Goal: Check status: Check status

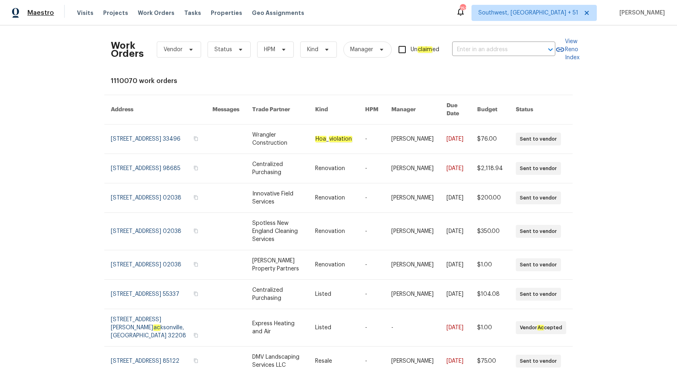
click at [48, 15] on span "Maestro" at bounding box center [40, 13] width 27 height 8
click at [43, 11] on span "Maestro" at bounding box center [40, 13] width 27 height 8
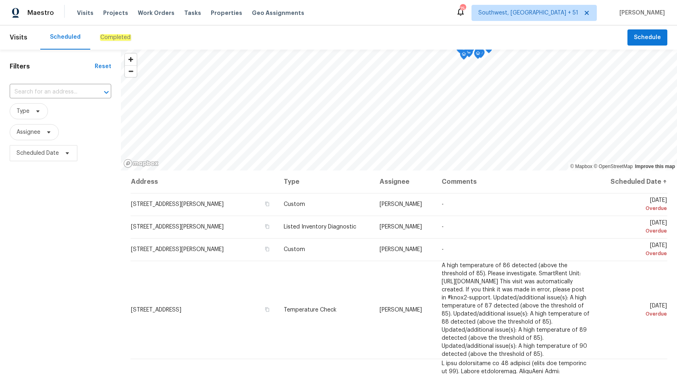
click at [105, 38] on em "Completed" at bounding box center [115, 37] width 31 height 6
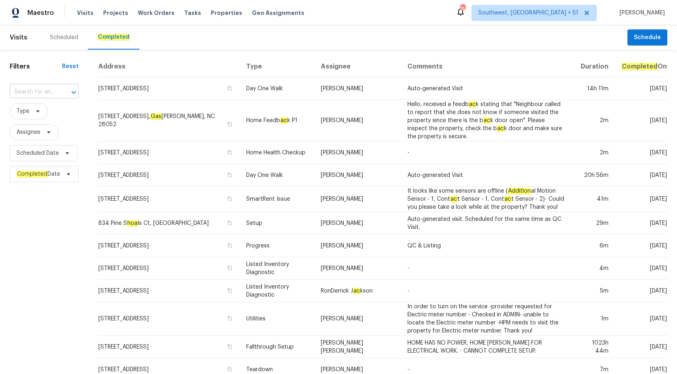
click at [54, 89] on input "text" at bounding box center [33, 92] width 46 height 12
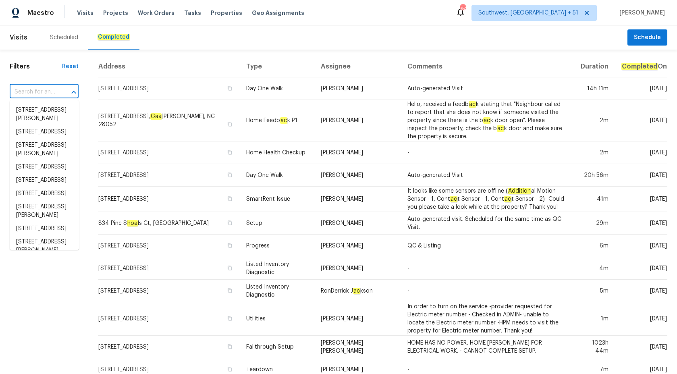
paste input "3119 78th Ave E, Sarasota, FL 34243"
type input "3119 78th Ave E, Sarasota, FL 34243"
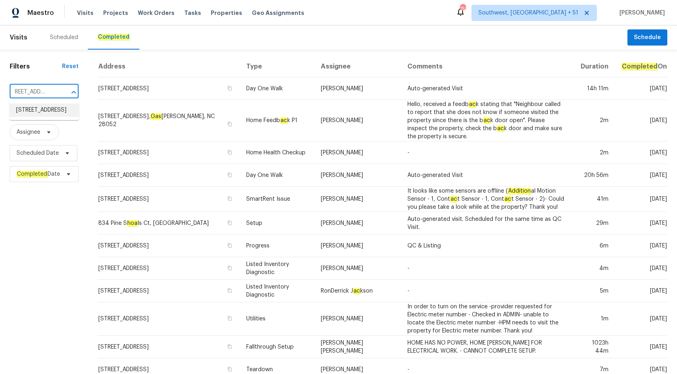
click at [55, 113] on li "3119 78th Ave E, Sarasota, FL 34243" at bounding box center [44, 109] width 69 height 13
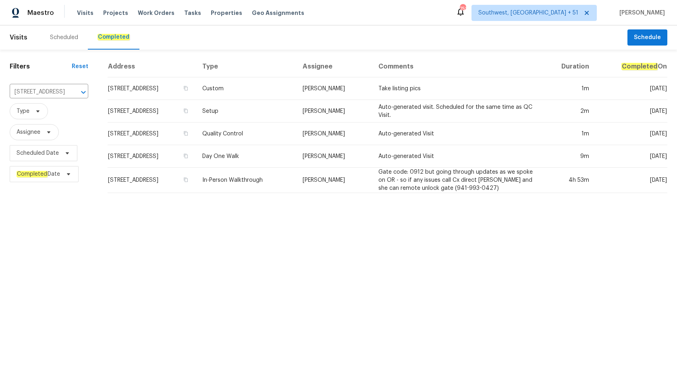
click at [296, 99] on td "Custom" at bounding box center [246, 88] width 100 height 23
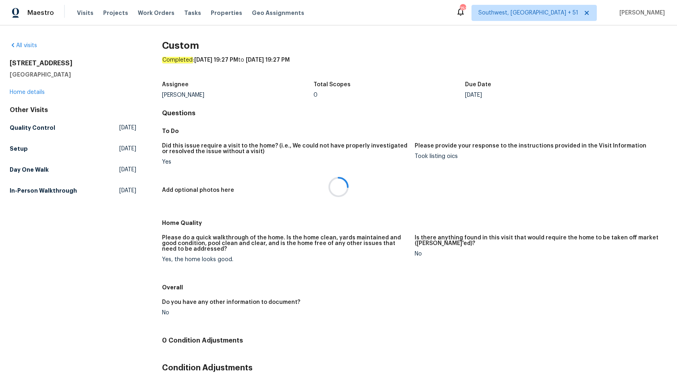
click at [29, 92] on div at bounding box center [338, 187] width 677 height 374
click at [29, 92] on link "Home details" at bounding box center [27, 92] width 35 height 6
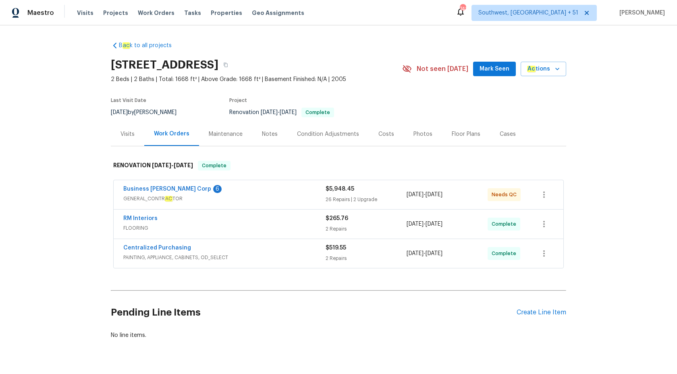
click at [244, 256] on span "PAINTING, APPLIANCE, CABINETS, OD_SELECT" at bounding box center [224, 257] width 202 height 8
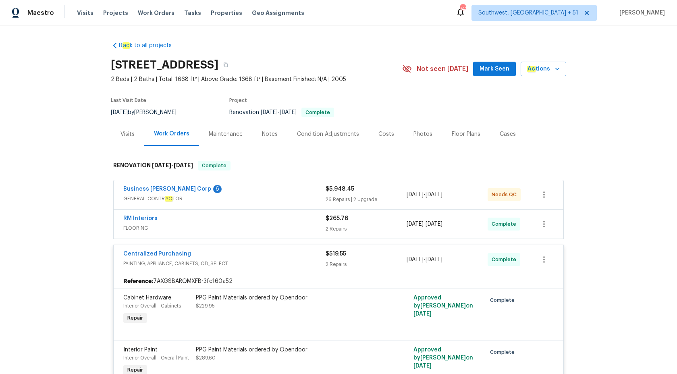
click at [244, 256] on div "Centralized Purchasing" at bounding box center [224, 255] width 202 height 10
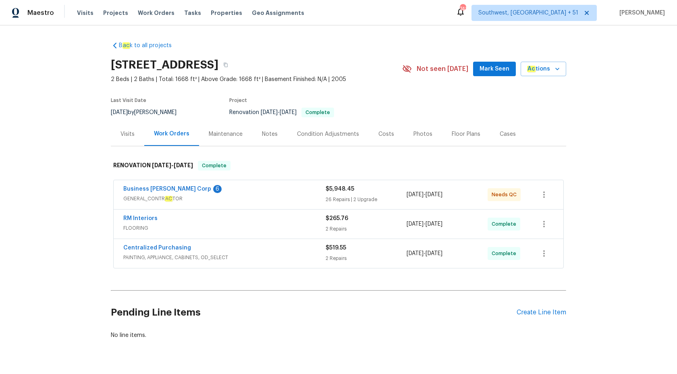
click at [294, 232] on div "RM Interiors FLOORING" at bounding box center [224, 223] width 202 height 19
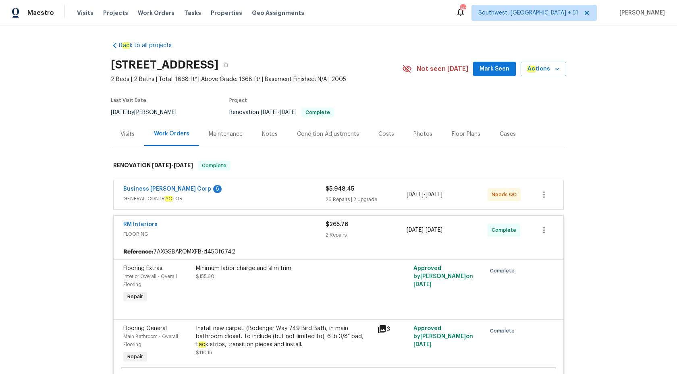
scroll to position [117, 0]
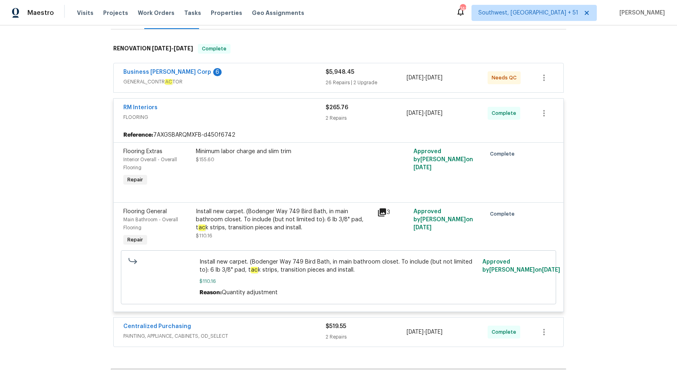
click at [342, 120] on div "2 Repairs" at bounding box center [365, 118] width 81 height 8
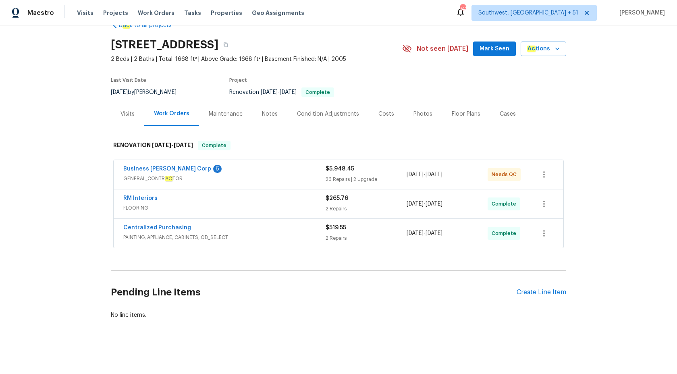
click at [269, 177] on span "GENERAL_CONTR AC TOR" at bounding box center [224, 178] width 202 height 8
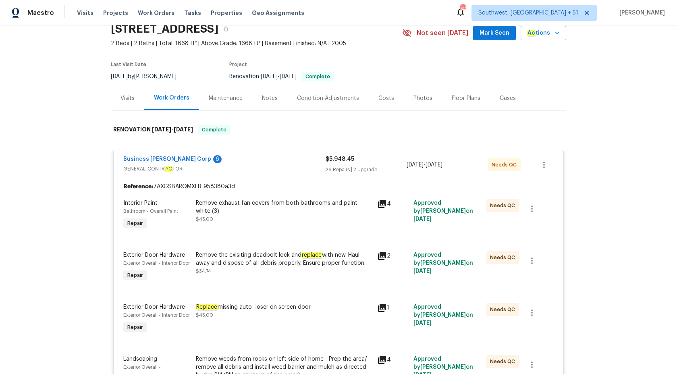
scroll to position [0, 0]
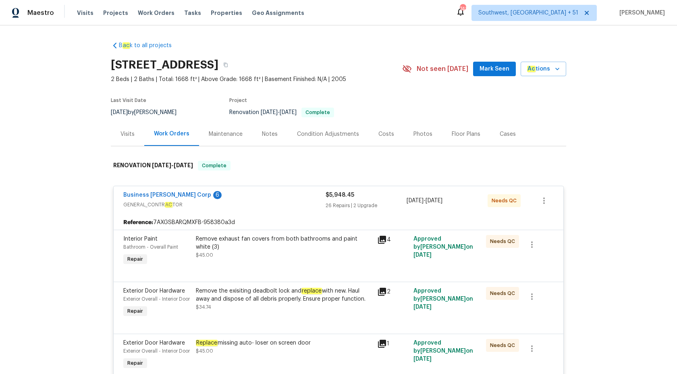
click at [341, 203] on div "26 Repairs | 2 Upgrade" at bounding box center [365, 205] width 81 height 8
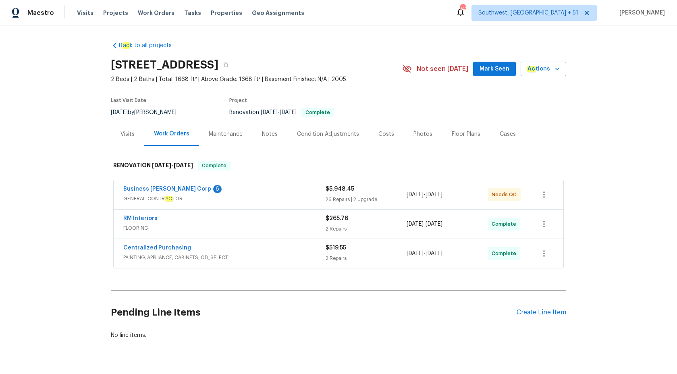
click at [124, 133] on div "Visits" at bounding box center [127, 134] width 14 height 8
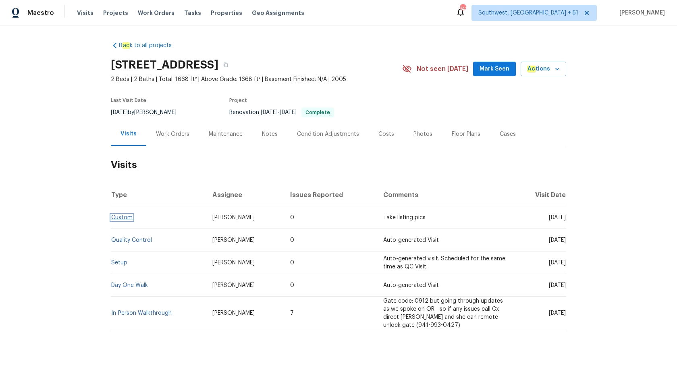
click at [126, 219] on link "Custom" at bounding box center [121, 218] width 21 height 6
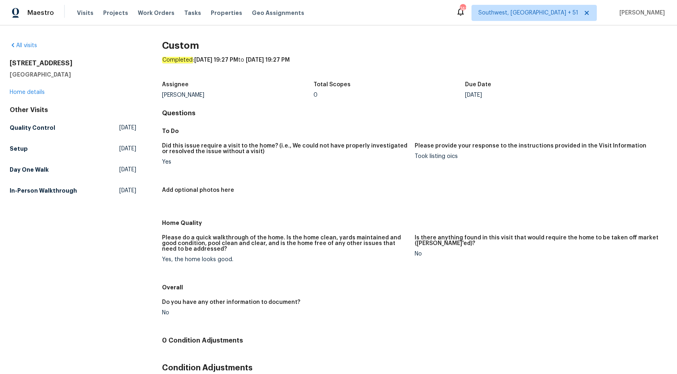
scroll to position [48, 0]
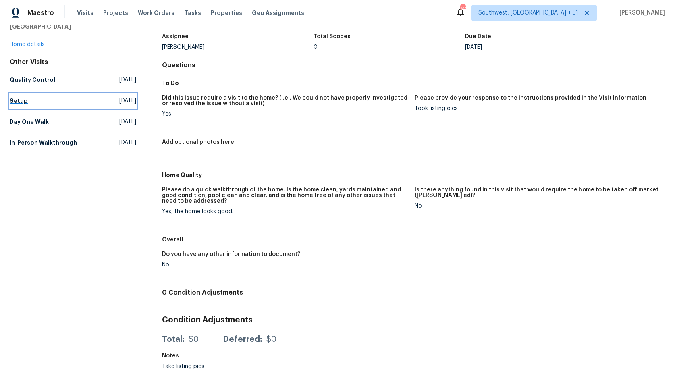
click at [18, 101] on h5 "Setup" at bounding box center [19, 101] width 18 height 8
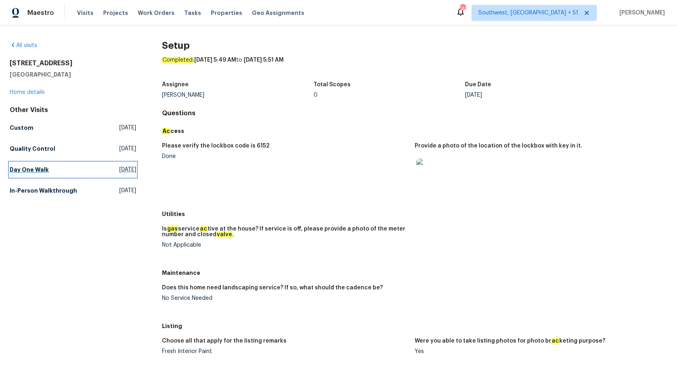
click at [38, 173] on h5 "Day One Walk" at bounding box center [29, 170] width 39 height 8
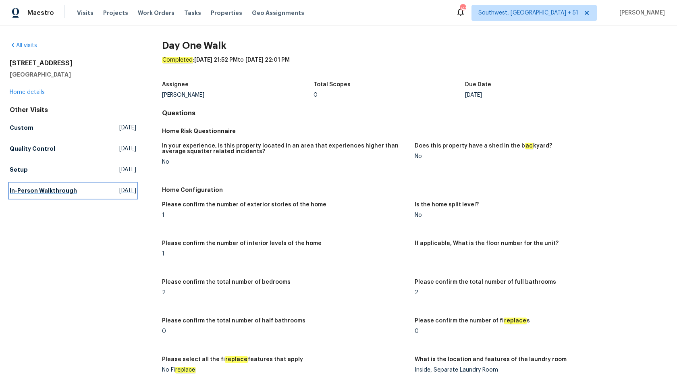
click at [54, 192] on h5 "In-Person Walkthrough" at bounding box center [43, 190] width 67 height 8
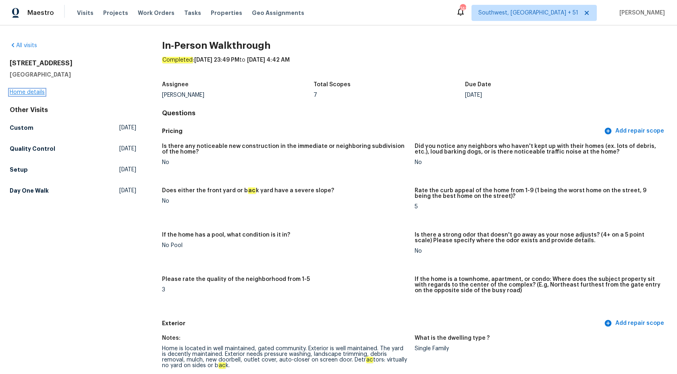
click at [39, 95] on link "Home details" at bounding box center [27, 92] width 35 height 6
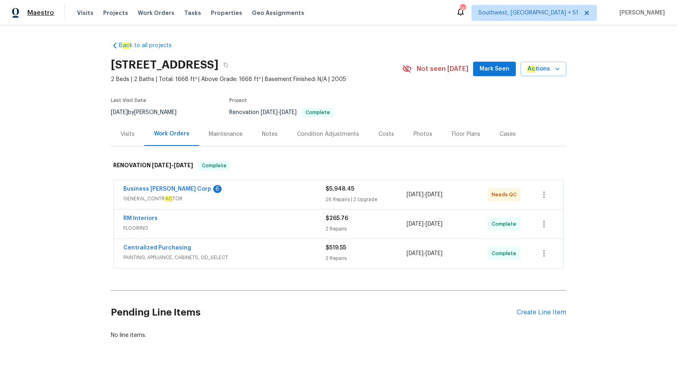
click at [41, 14] on span "Maestro" at bounding box center [40, 13] width 27 height 8
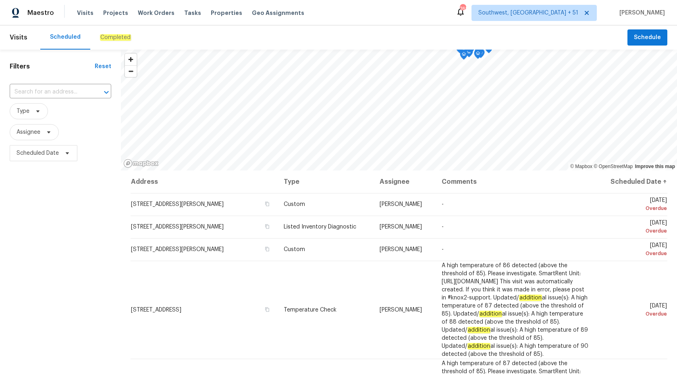
click at [103, 40] on em "Completed" at bounding box center [115, 37] width 31 height 6
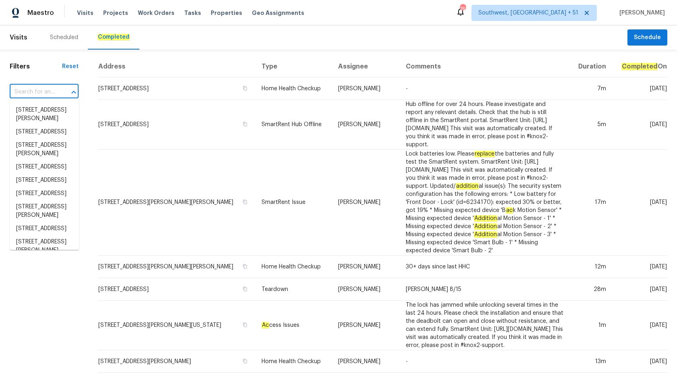
click at [31, 93] on input "text" at bounding box center [33, 92] width 46 height 12
paste input "8931 E Birchwood Cir, Mesa, AZ 85208"
type input "8931 E Birchwood Cir, Mesa, AZ 85208"
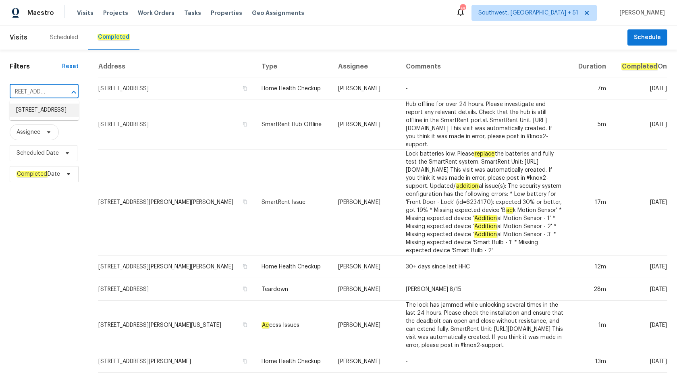
click at [48, 115] on li "8931 E Birchwood Cir, Mesa, AZ 85208" at bounding box center [44, 109] width 69 height 13
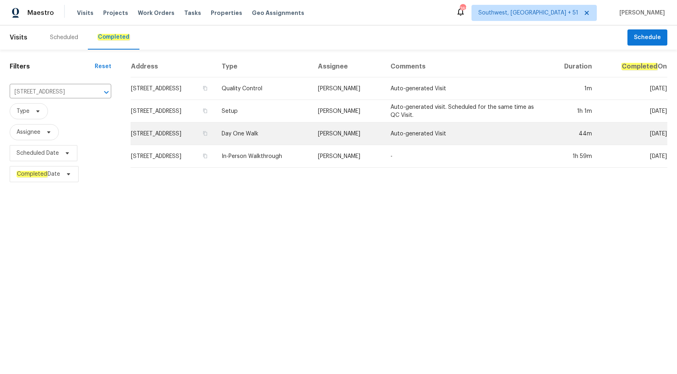
click at [292, 138] on td "Day One Walk" at bounding box center [263, 133] width 96 height 23
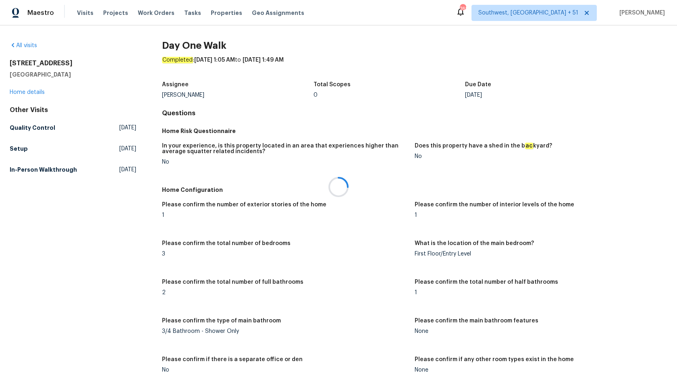
click at [23, 91] on div at bounding box center [338, 187] width 677 height 374
click at [22, 93] on link "Home details" at bounding box center [27, 92] width 35 height 6
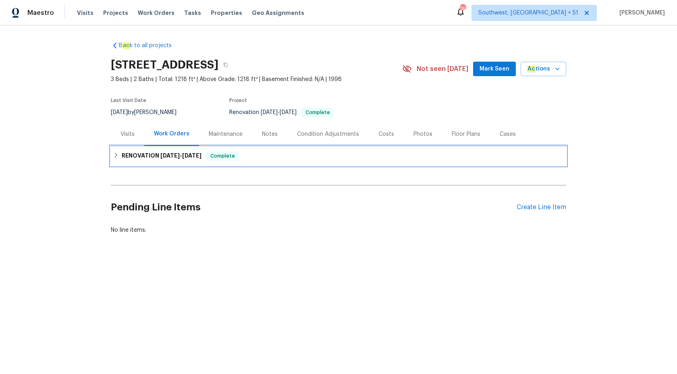
click at [246, 164] on div "RENOVATION 8/11/25 - 8/25/25 Complete" at bounding box center [338, 155] width 455 height 19
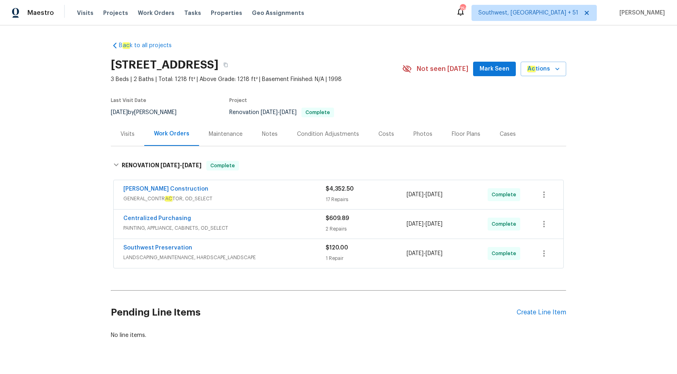
click at [131, 141] on div "Visits" at bounding box center [127, 134] width 33 height 24
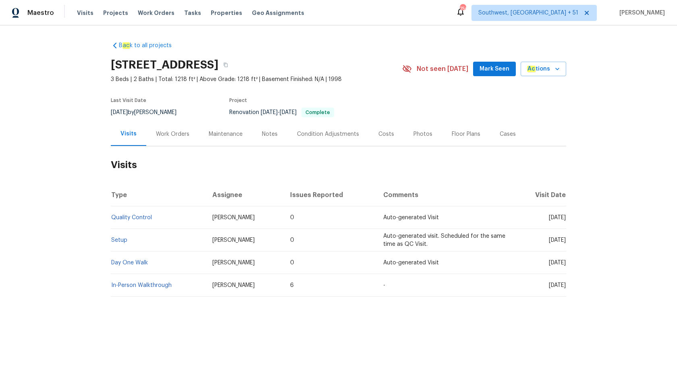
click at [120, 220] on td "Quality Control" at bounding box center [158, 217] width 95 height 23
click at [122, 219] on link "Quality Control" at bounding box center [131, 218] width 41 height 6
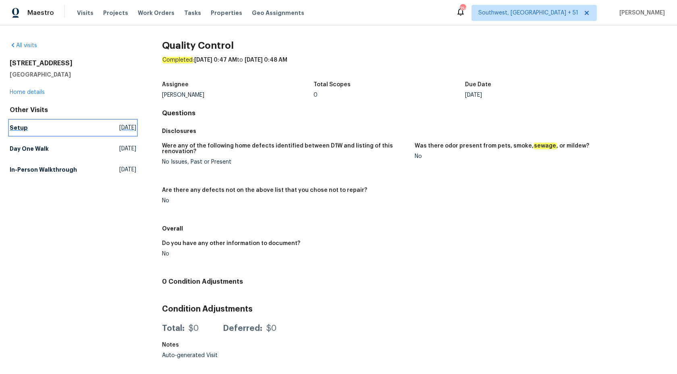
click at [22, 128] on h5 "Setup" at bounding box center [19, 128] width 18 height 8
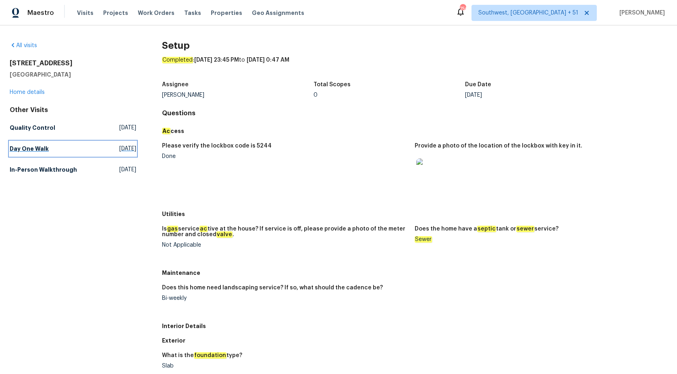
click at [32, 146] on h5 "Day One Walk" at bounding box center [29, 149] width 39 height 8
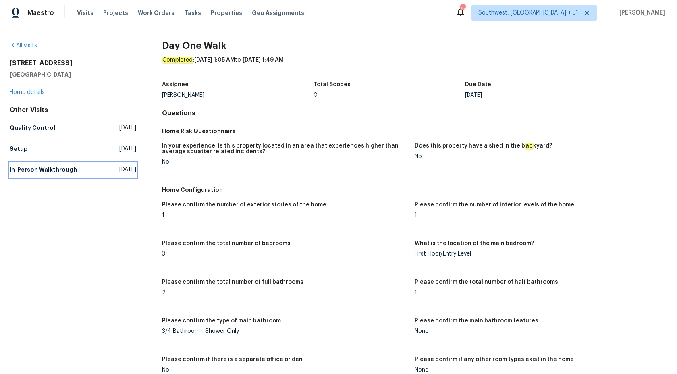
click at [33, 165] on link "In-Person Walkthrough Tue, Jul 01 2025" at bounding box center [73, 169] width 126 height 14
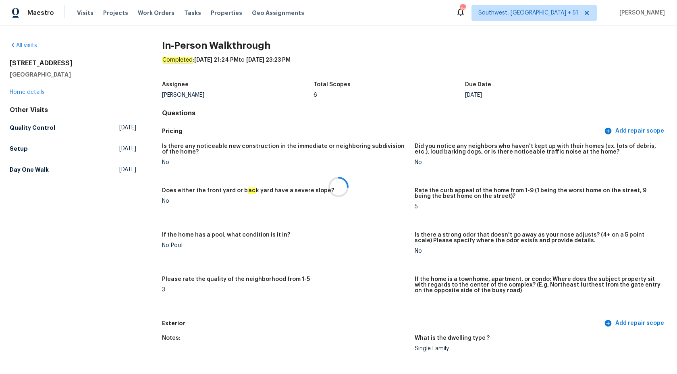
click at [314, 160] on div at bounding box center [338, 187] width 677 height 374
click at [31, 166] on h5 "Day One Walk" at bounding box center [29, 170] width 39 height 8
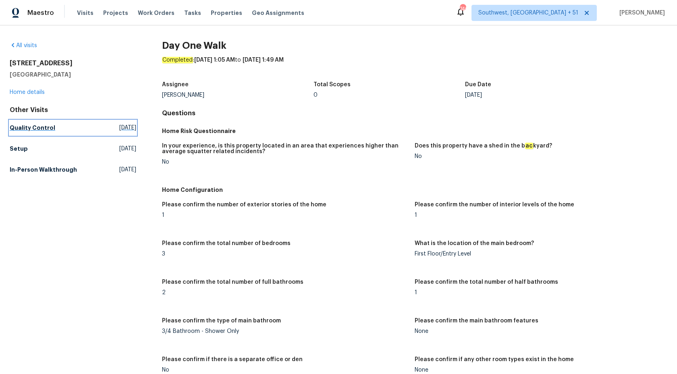
click at [40, 130] on h5 "Quality Control" at bounding box center [33, 128] width 46 height 8
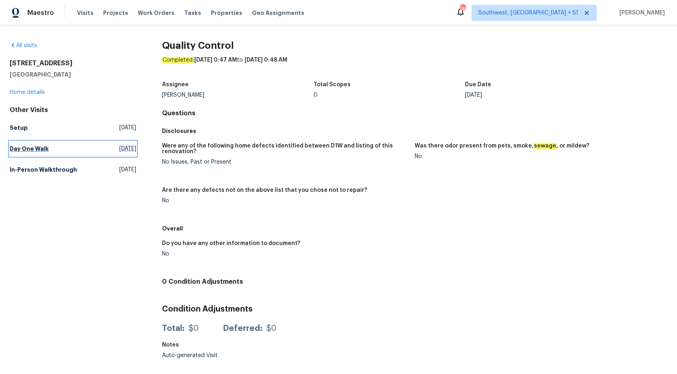
click at [25, 147] on h5 "Day One Walk" at bounding box center [29, 149] width 39 height 8
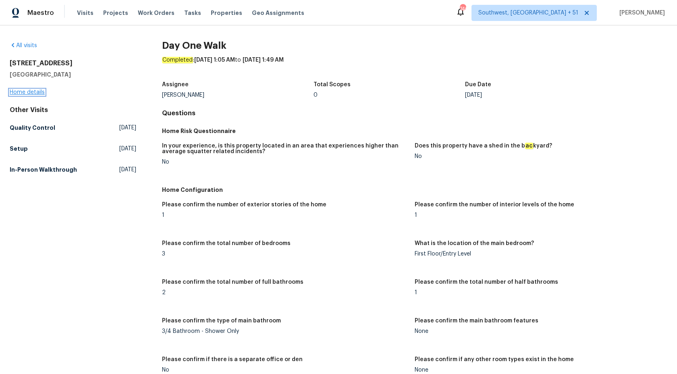
click at [36, 91] on link "Home details" at bounding box center [27, 92] width 35 height 6
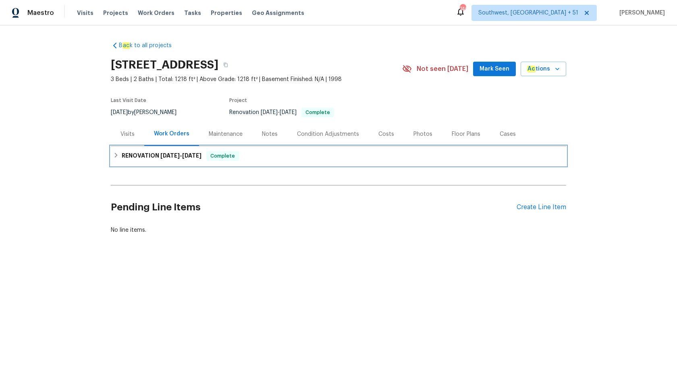
click at [180, 156] on span "8/11/25 - 8/25/25" at bounding box center [180, 156] width 41 height 6
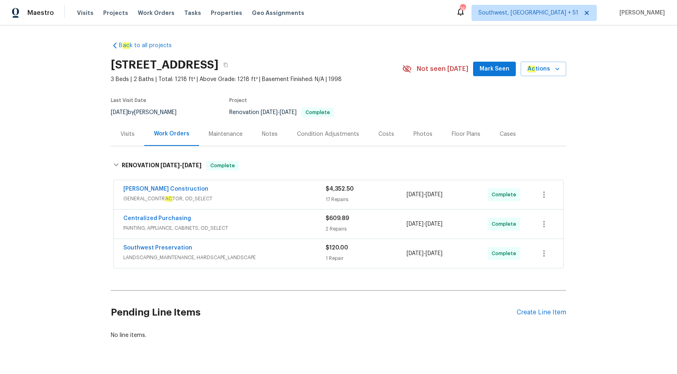
click at [266, 193] on div "Strasser Construction" at bounding box center [224, 190] width 202 height 10
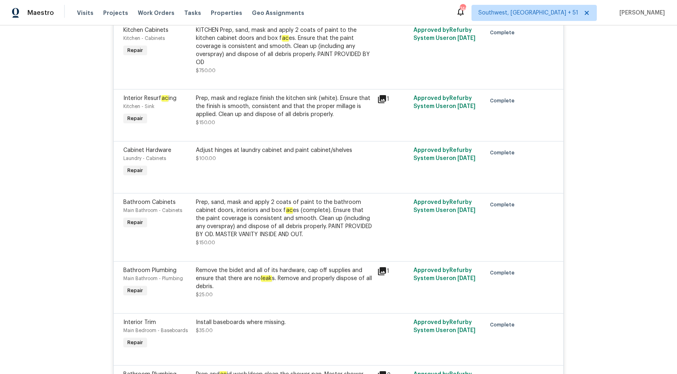
scroll to position [1092, 0]
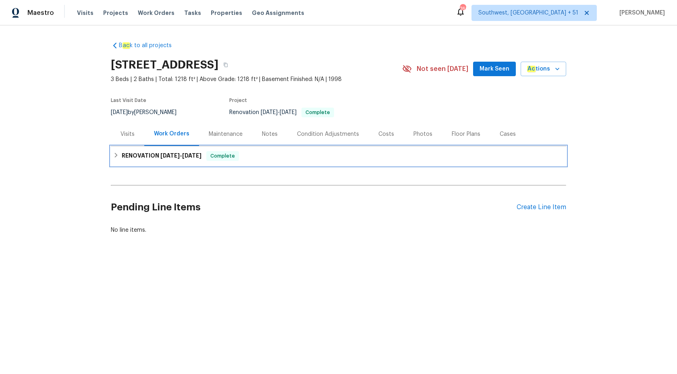
click at [133, 156] on h6 "RENOVATION [DATE] - [DATE]" at bounding box center [162, 156] width 80 height 10
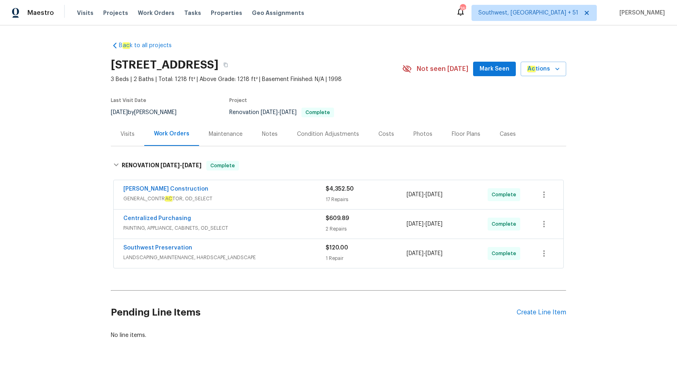
click at [131, 132] on div "Visits" at bounding box center [127, 134] width 14 height 8
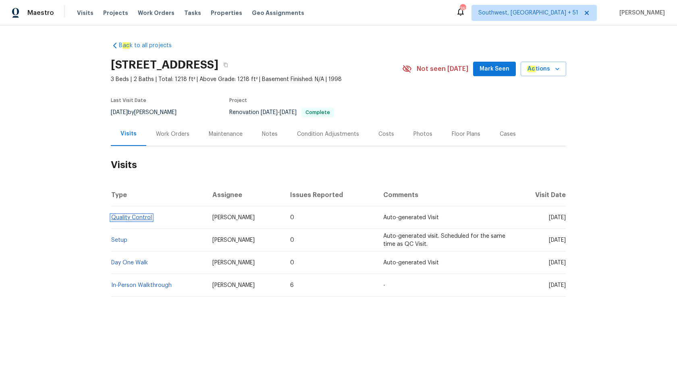
click at [132, 217] on link "Quality Control" at bounding box center [131, 218] width 41 height 6
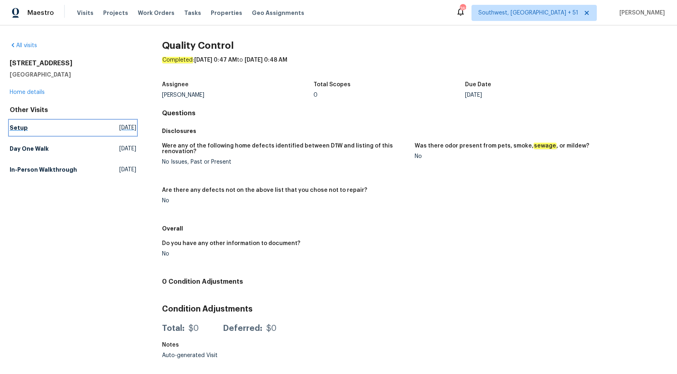
click at [14, 127] on h5 "Setup" at bounding box center [19, 128] width 18 height 8
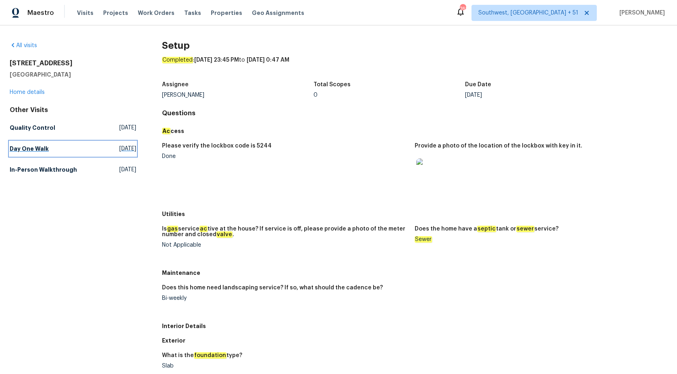
click at [35, 150] on h5 "Day One Walk" at bounding box center [29, 149] width 39 height 8
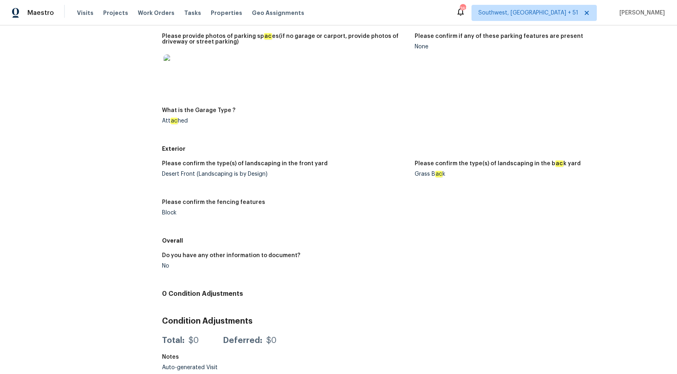
scroll to position [1196, 0]
click at [169, 63] on img at bounding box center [176, 66] width 26 height 26
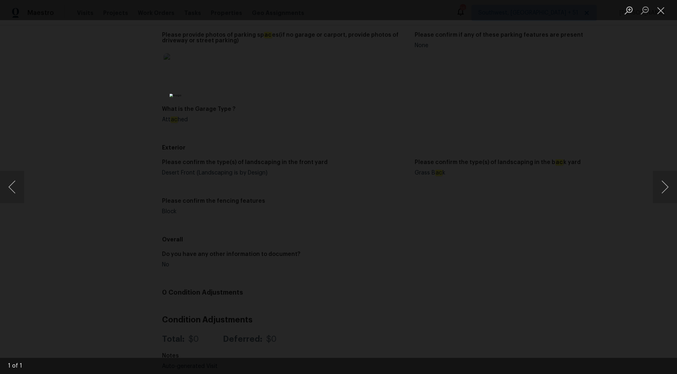
click at [128, 137] on div "Lightbox" at bounding box center [338, 187] width 677 height 374
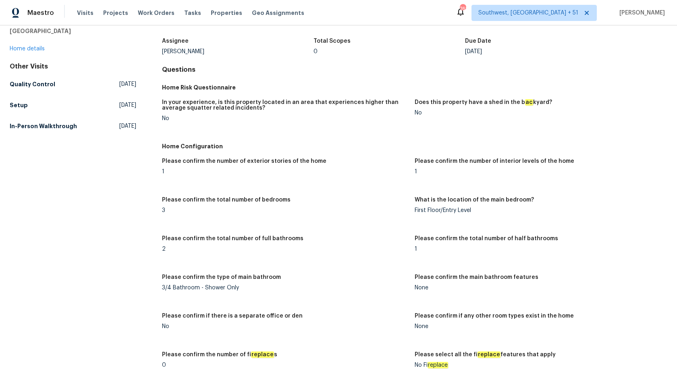
scroll to position [0, 0]
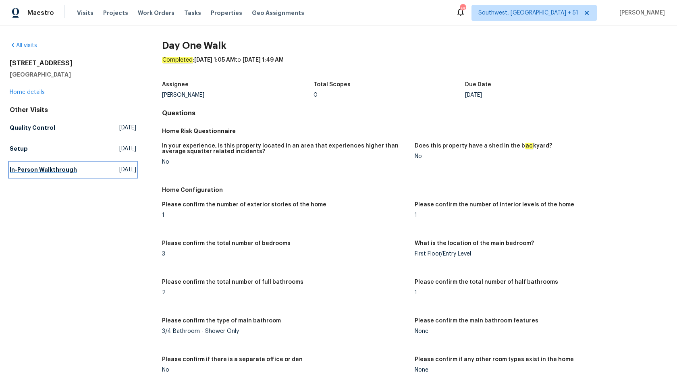
click at [54, 167] on h5 "In-Person Walkthrough" at bounding box center [43, 170] width 67 height 8
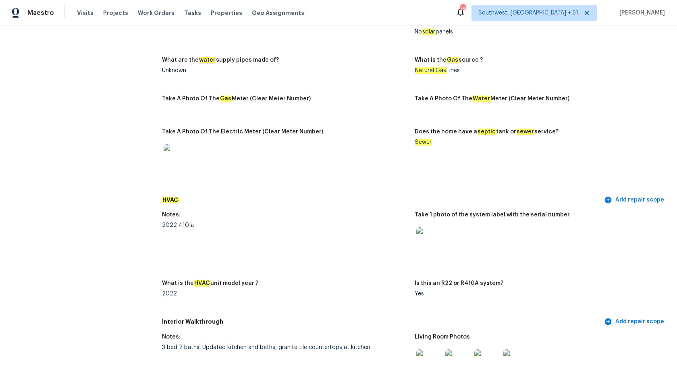
scroll to position [634, 0]
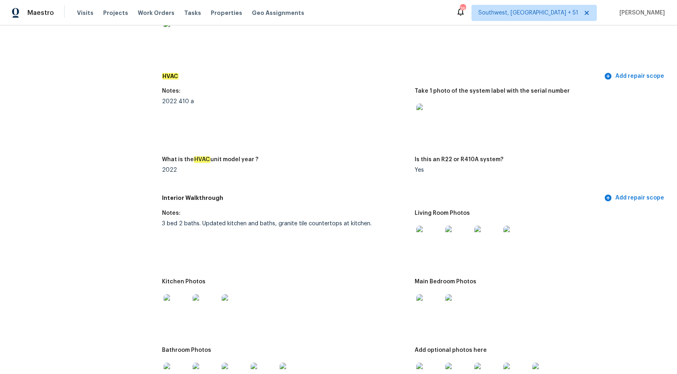
click at [423, 117] on img at bounding box center [429, 116] width 26 height 26
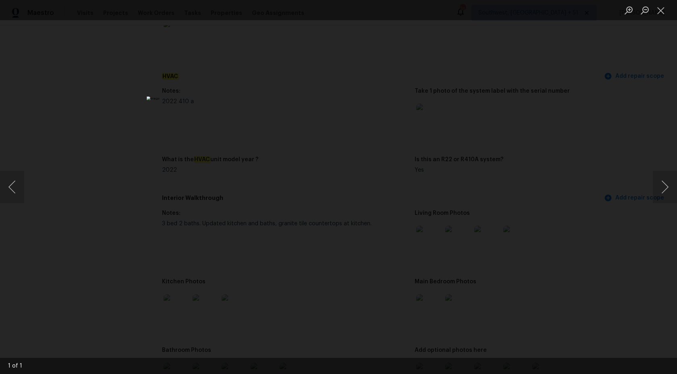
click at [664, 82] on div "Lightbox" at bounding box center [338, 187] width 677 height 374
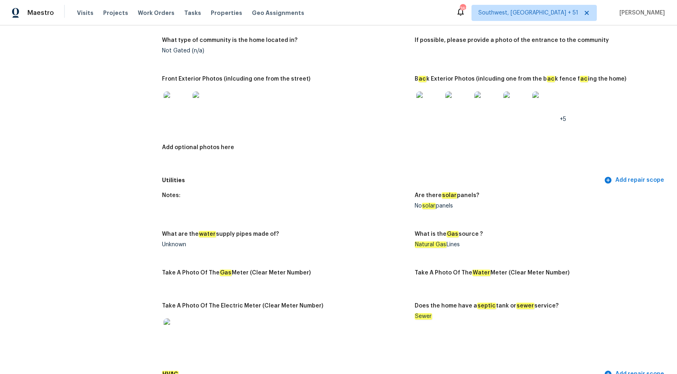
scroll to position [266, 0]
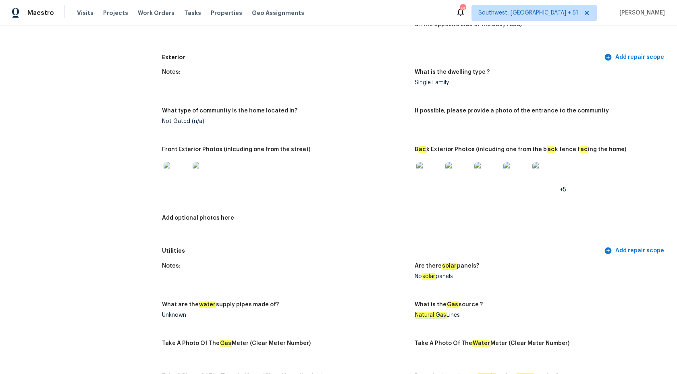
click at [426, 174] on img at bounding box center [429, 175] width 26 height 26
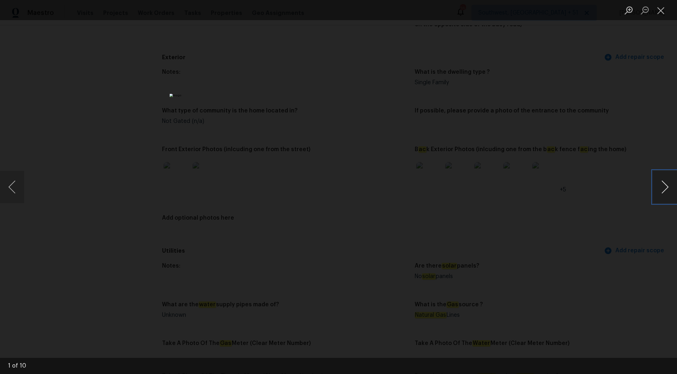
click at [668, 195] on button "Next image" at bounding box center [664, 187] width 24 height 32
click at [669, 197] on button "Next image" at bounding box center [664, 187] width 24 height 32
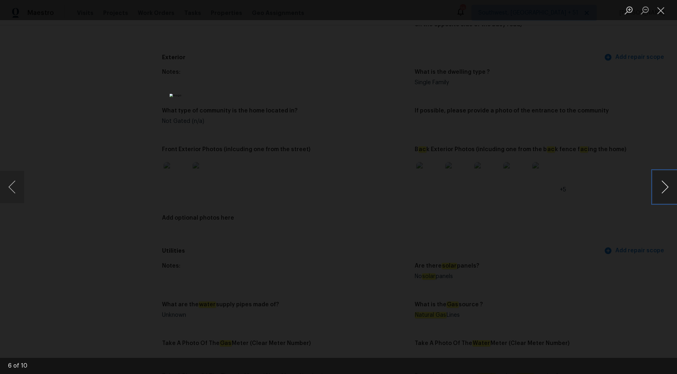
click at [669, 197] on button "Next image" at bounding box center [664, 187] width 24 height 32
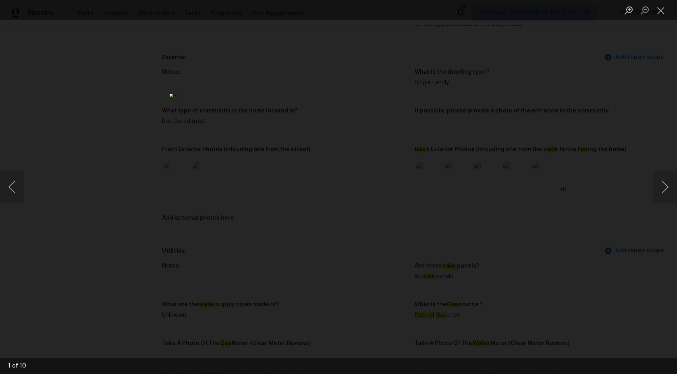
click at [597, 134] on div "Lightbox" at bounding box center [338, 187] width 677 height 374
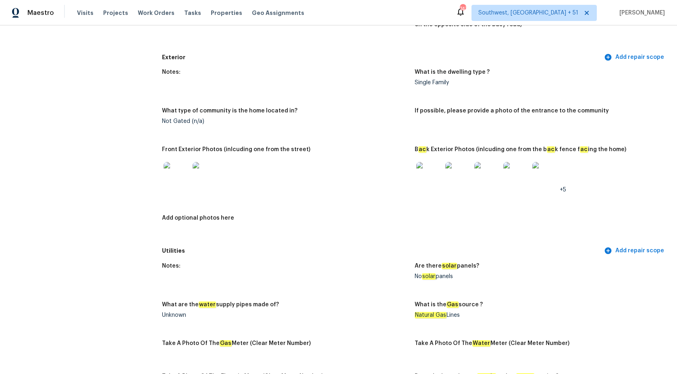
click at [354, 192] on div at bounding box center [285, 174] width 246 height 35
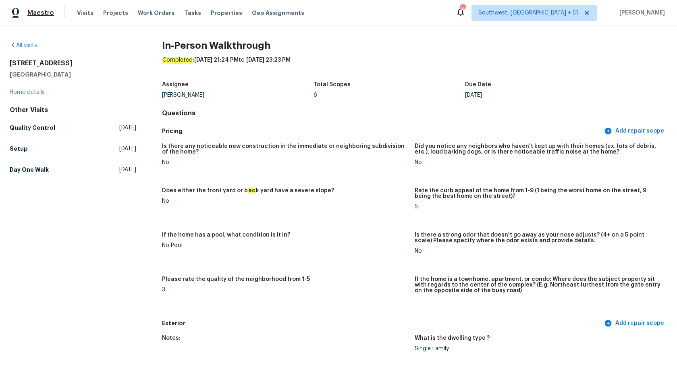
click at [36, 15] on span "Maestro" at bounding box center [40, 13] width 27 height 8
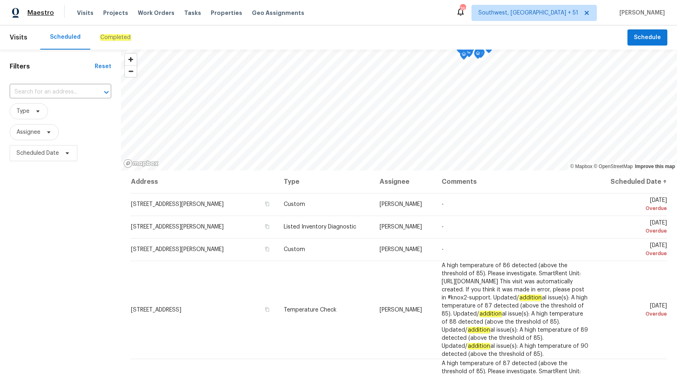
click at [37, 16] on span "Maestro" at bounding box center [40, 13] width 27 height 8
click at [109, 41] on div "Completed" at bounding box center [115, 37] width 50 height 24
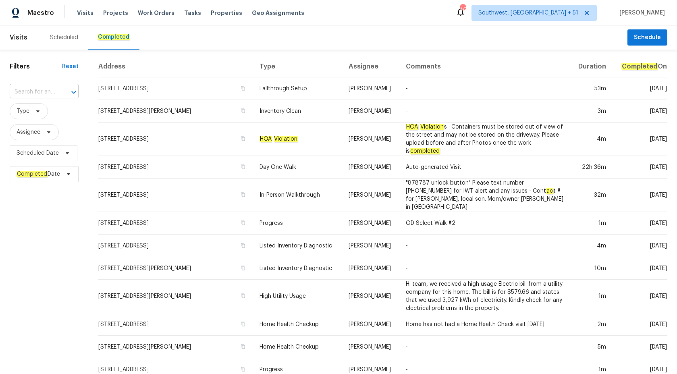
click at [29, 87] on input "text" at bounding box center [33, 92] width 46 height 12
paste input "10901 Drayton Rd Chester, VA 23831"
type input "10901 Drayton Rd Chester, VA 23831"
click at [28, 124] on li "10901 Drayton Rd, Chester, VA 23831" at bounding box center [44, 118] width 69 height 30
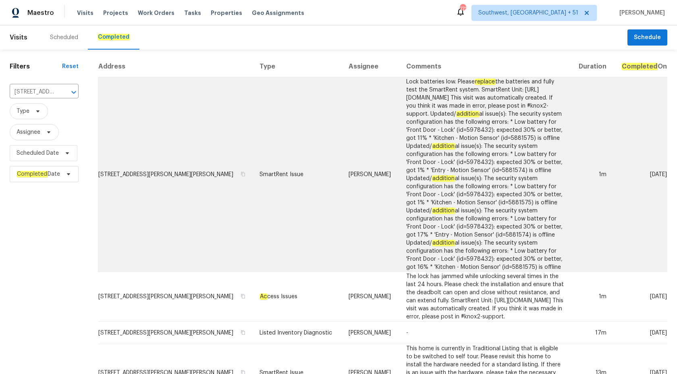
click at [370, 144] on td "Christopher Neilson" at bounding box center [371, 174] width 58 height 194
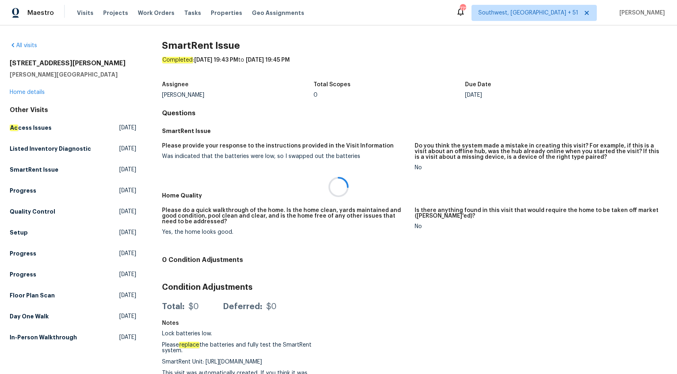
click at [29, 93] on div at bounding box center [338, 187] width 677 height 374
click at [37, 92] on link "Home details" at bounding box center [27, 92] width 35 height 6
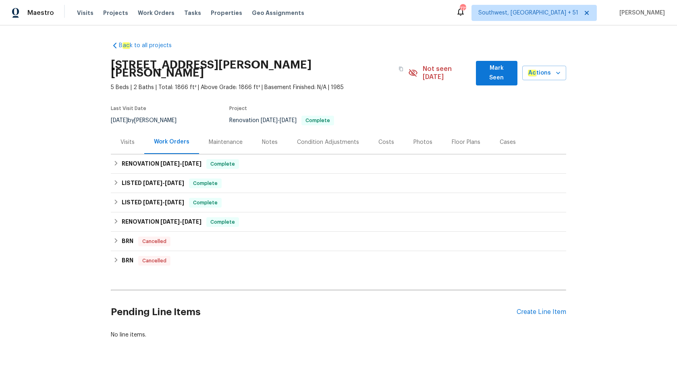
scroll to position [12, 0]
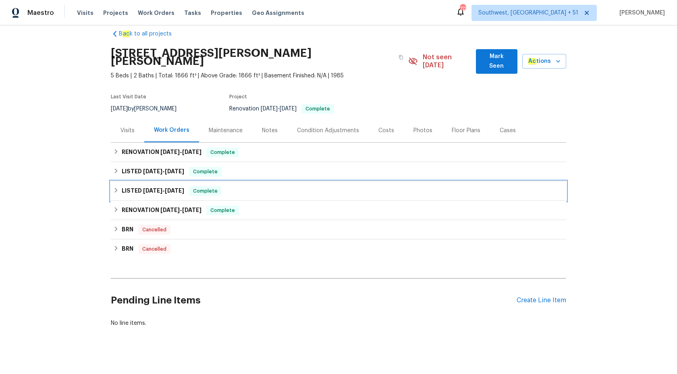
click at [178, 188] on span "6/18/25" at bounding box center [174, 191] width 19 height 6
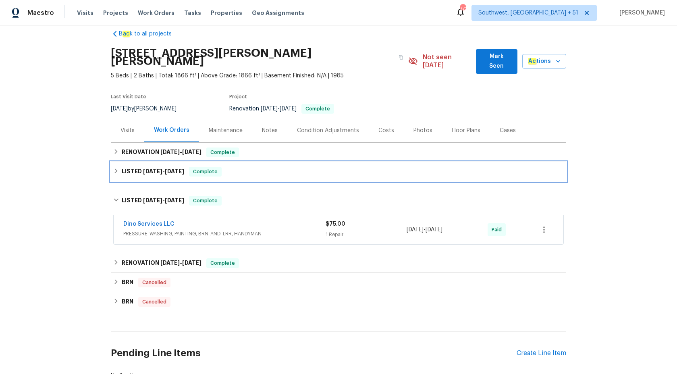
click at [190, 167] on div "LISTED 7/30/25 - 8/14/25 Complete" at bounding box center [338, 172] width 450 height 10
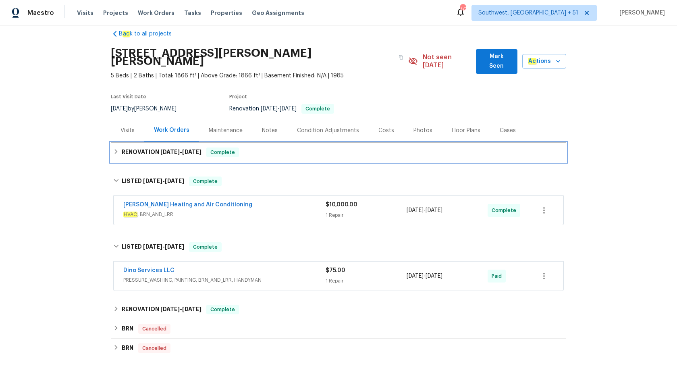
click at [207, 148] on span "Complete" at bounding box center [222, 152] width 31 height 8
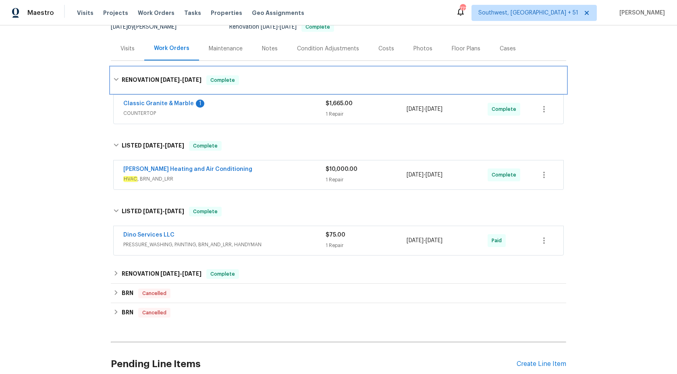
scroll to position [101, 0]
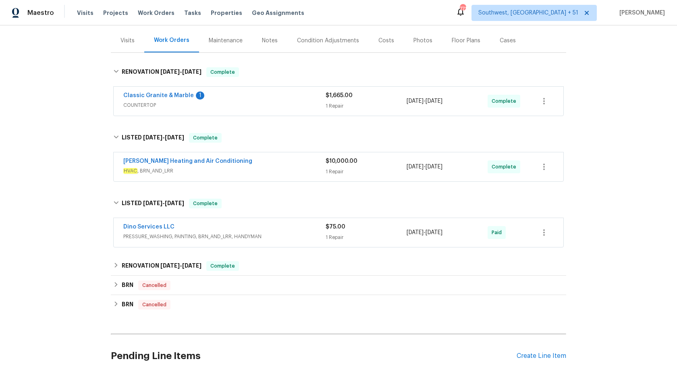
click at [286, 157] on div "Mayer Heating and Air Conditioning" at bounding box center [224, 162] width 202 height 10
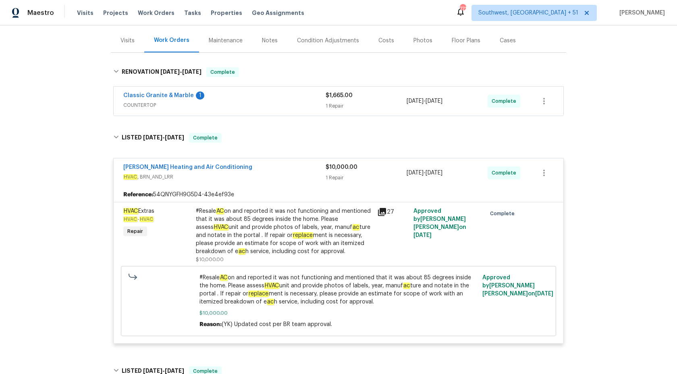
click at [301, 213] on div "#Resale AC on and reported it was not functioning and mentioned that it was abo…" at bounding box center [284, 231] width 176 height 48
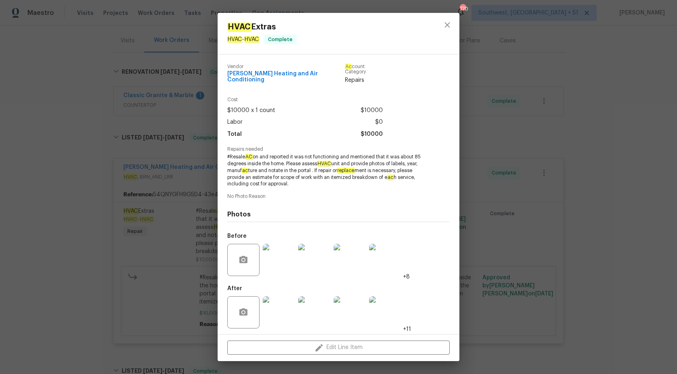
click at [393, 303] on img at bounding box center [385, 312] width 32 height 32
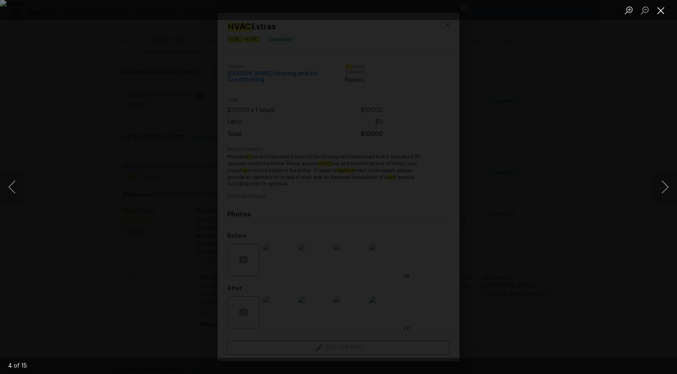
click at [664, 13] on button "Close lightbox" at bounding box center [660, 10] width 16 height 14
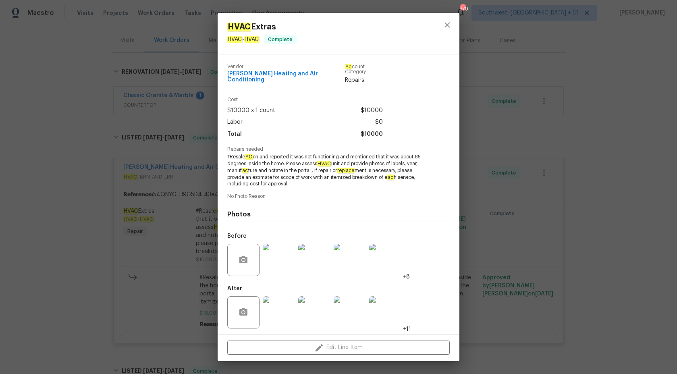
click at [583, 194] on div "HVAC Extras HVAC - HVAC Complete Vendor Mayer Heating and Air Conditioning Ac c…" at bounding box center [338, 187] width 677 height 374
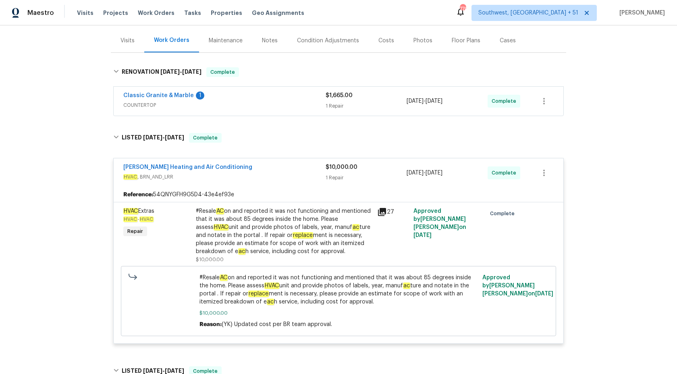
click at [276, 173] on span "HVAC , BRN_AND_LRR" at bounding box center [224, 177] width 202 height 8
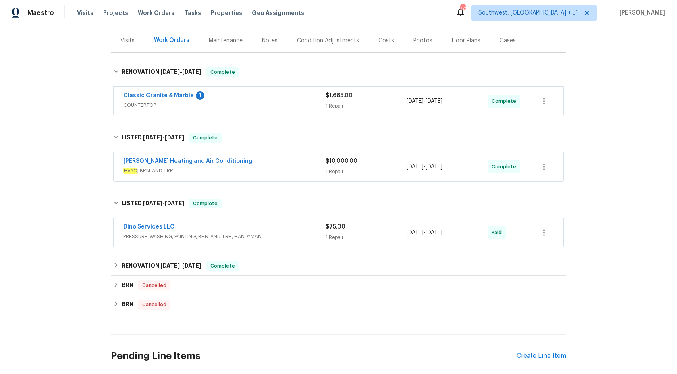
click at [285, 101] on span "COUNTERTOP" at bounding box center [224, 105] width 202 height 8
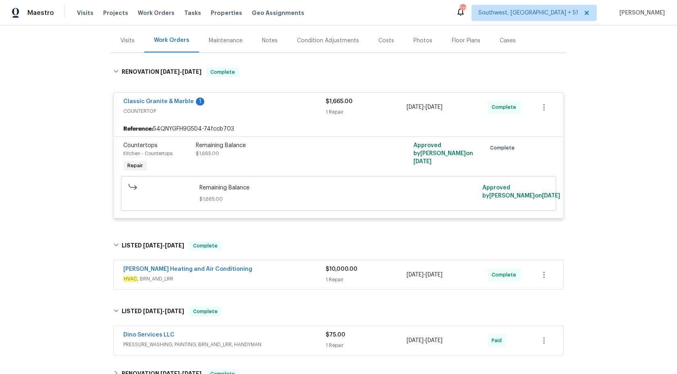
click at [285, 97] on div "Classic Granite & Marble 1" at bounding box center [224, 102] width 202 height 10
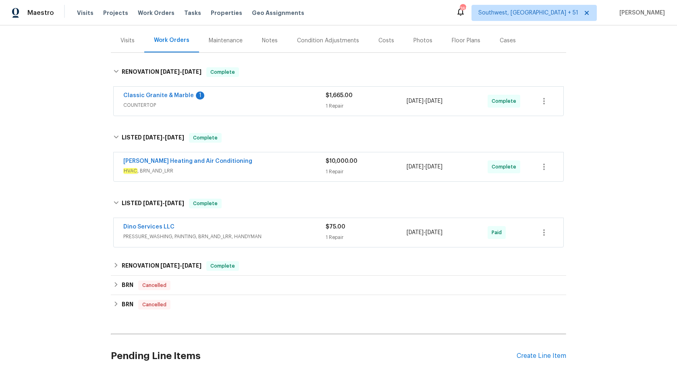
click at [333, 168] on div "1 Repair" at bounding box center [365, 172] width 81 height 8
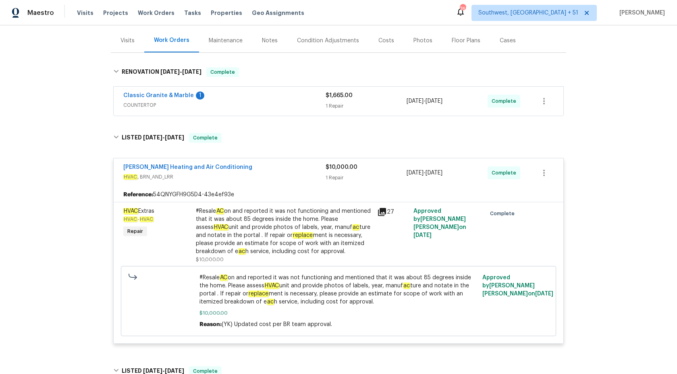
click at [340, 231] on div "#Resale AC on and reported it was not functioning and mentioned that it was abo…" at bounding box center [284, 231] width 176 height 48
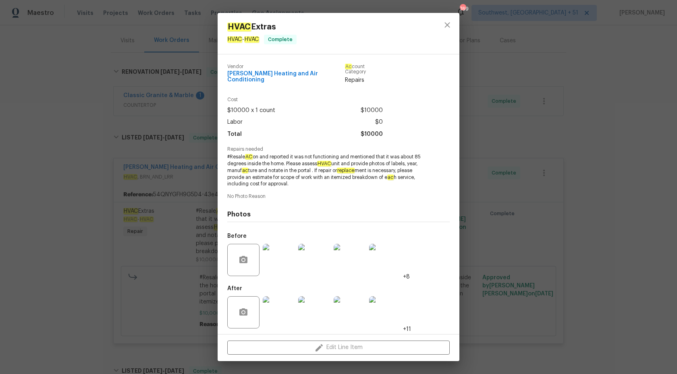
click at [389, 306] on img at bounding box center [385, 312] width 32 height 32
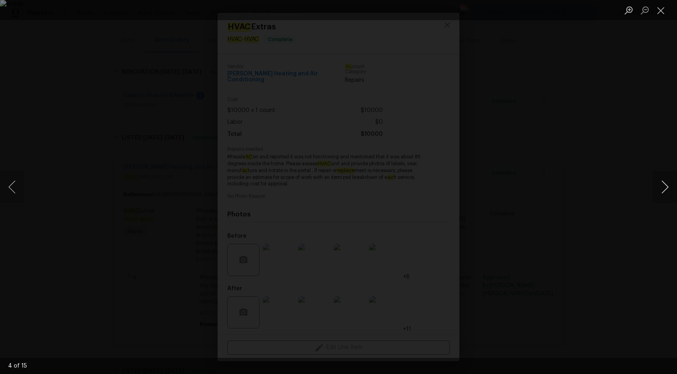
click at [666, 184] on button "Next image" at bounding box center [664, 187] width 24 height 32
click at [666, 185] on button "Next image" at bounding box center [664, 187] width 24 height 32
click at [667, 184] on button "Next image" at bounding box center [664, 187] width 24 height 32
click at [661, 14] on button "Close lightbox" at bounding box center [660, 10] width 16 height 14
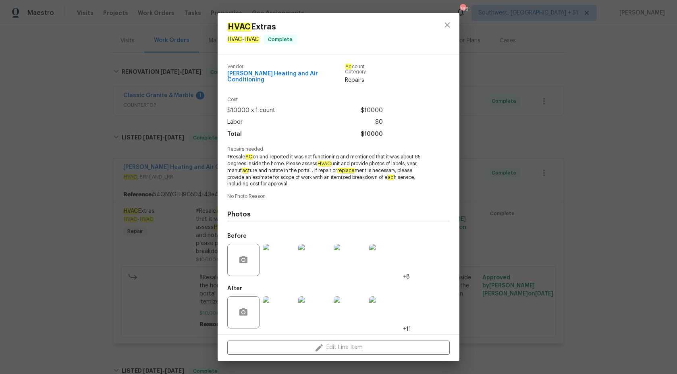
click at [676, 69] on div "HVAC Extras HVAC - HVAC Complete Vendor Mayer Heating and Air Conditioning Ac c…" at bounding box center [338, 187] width 677 height 374
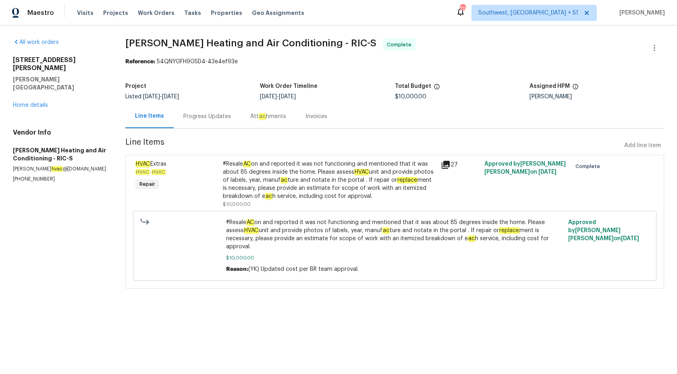
click at [183, 120] on div "Progress Updates" at bounding box center [207, 116] width 48 height 8
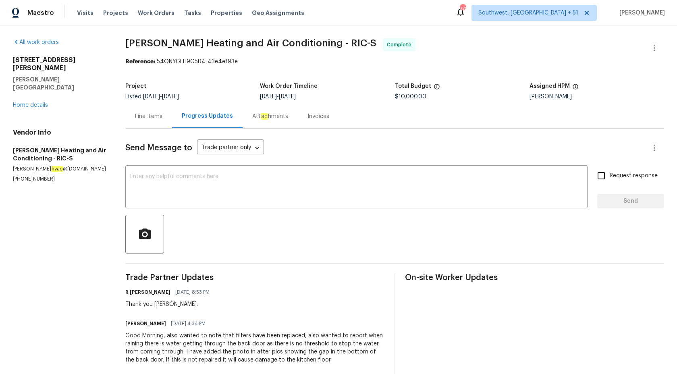
click at [298, 112] on div "Invoices" at bounding box center [318, 116] width 41 height 24
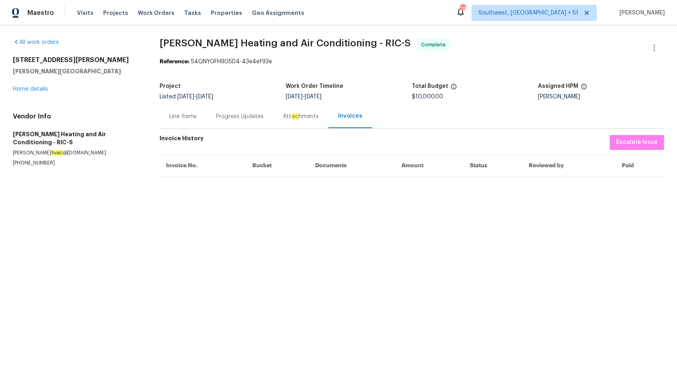
click at [225, 119] on div "Progress Updates" at bounding box center [240, 116] width 48 height 8
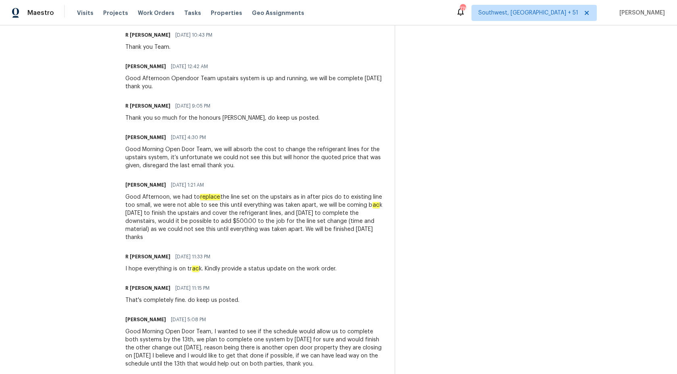
scroll to position [366, 0]
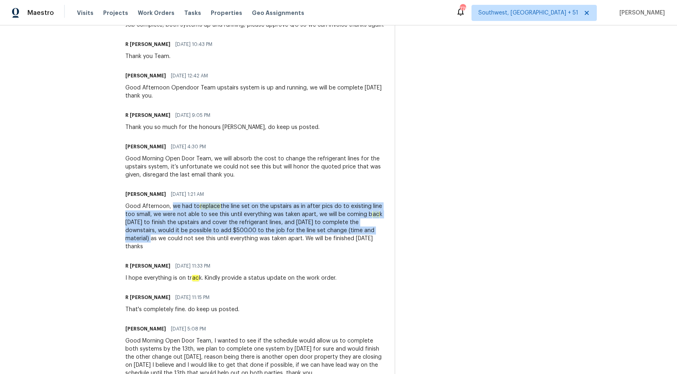
drag, startPoint x: 133, startPoint y: 208, endPoint x: 297, endPoint y: 233, distance: 165.3
click at [297, 232] on div "Good Afternoon, we had to replace the line set on the upstairs as in after pics…" at bounding box center [254, 226] width 259 height 48
click at [297, 233] on div "Good Afternoon, we had to replace the line set on the upstairs as in after pics…" at bounding box center [254, 226] width 259 height 48
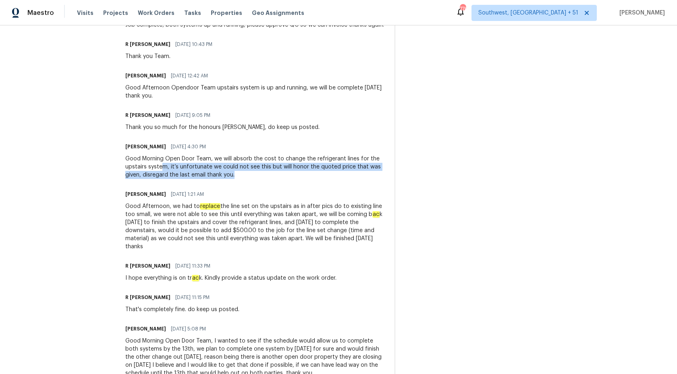
drag, startPoint x: 102, startPoint y: 163, endPoint x: 277, endPoint y: 184, distance: 176.3
click at [277, 184] on div "Trade Partner Updates R Yogesh Kannan 08/14/2025 8:53 PM Thank you James. James…" at bounding box center [254, 344] width 259 height 874
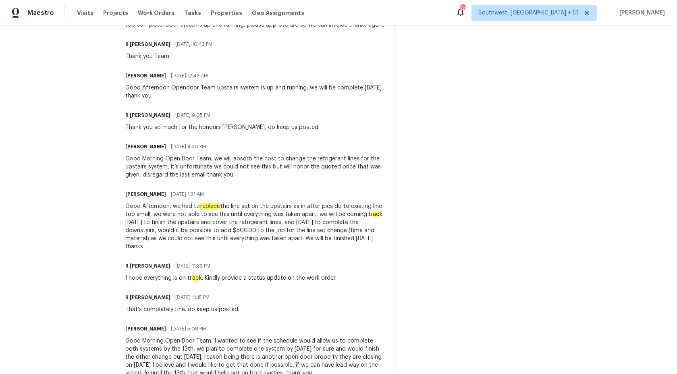
click at [278, 185] on div "Trade Partner Updates R Yogesh Kannan 08/14/2025 8:53 PM Thank you James. James…" at bounding box center [254, 344] width 259 height 874
drag, startPoint x: 105, startPoint y: 98, endPoint x: 224, endPoint y: 99, distance: 119.2
click at [224, 99] on div "Good Afternoon Opendoor Team upstairs system is up and running, we will be comp…" at bounding box center [254, 92] width 259 height 16
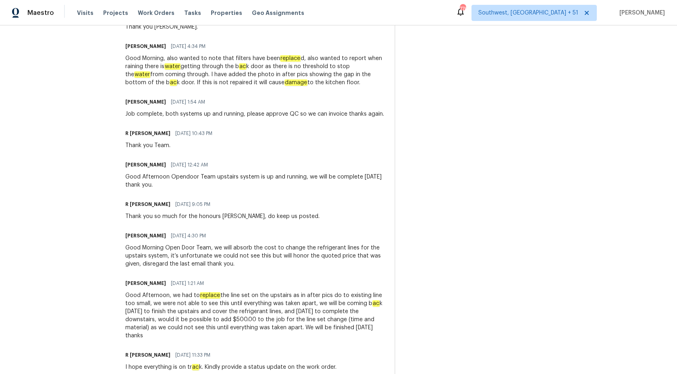
scroll to position [225, 0]
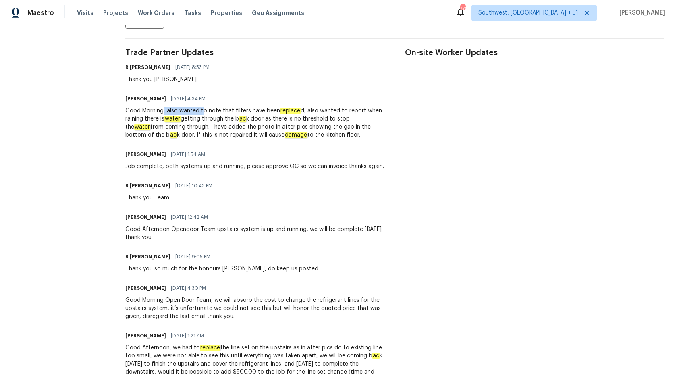
drag, startPoint x: 124, startPoint y: 111, endPoint x: 163, endPoint y: 114, distance: 38.8
click at [163, 114] on div "Good Morning, also wanted to note that filters have been replace d, also wanted…" at bounding box center [254, 123] width 259 height 32
click at [286, 124] on div "Good Morning, also wanted to note that filters have been replace d, also wanted…" at bounding box center [254, 123] width 259 height 32
click at [338, 108] on div "Good Morning, also wanted to note that filters have been replace d, also wanted…" at bounding box center [254, 123] width 259 height 32
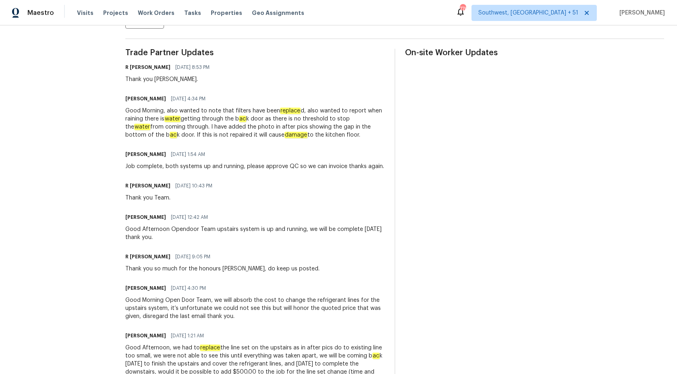
click at [167, 116] on div "Good Morning, also wanted to note that filters have been replace d, also wanted…" at bounding box center [254, 123] width 259 height 32
click at [235, 116] on div "Good Morning, also wanted to note that filters have been replace d, also wanted…" at bounding box center [254, 123] width 259 height 32
click at [269, 116] on div "Good Morning, also wanted to note that filters have been replace d, also wanted…" at bounding box center [254, 123] width 259 height 32
click at [290, 116] on div "Good Morning, also wanted to note that filters have been replace d, also wanted…" at bounding box center [254, 123] width 259 height 32
click at [150, 124] on em "water" at bounding box center [142, 127] width 16 height 6
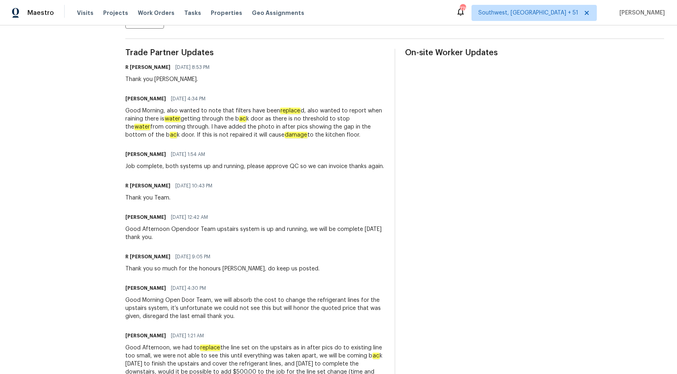
click at [240, 120] on div "Good Morning, also wanted to note that filters have been replace d, also wanted…" at bounding box center [254, 123] width 259 height 32
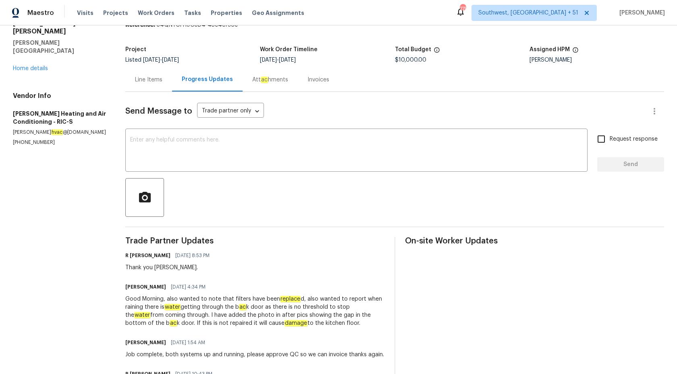
scroll to position [0, 0]
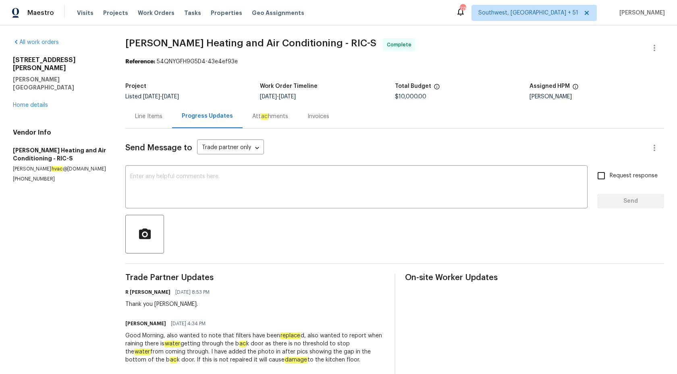
click at [135, 118] on div "Line Items" at bounding box center [148, 116] width 27 height 8
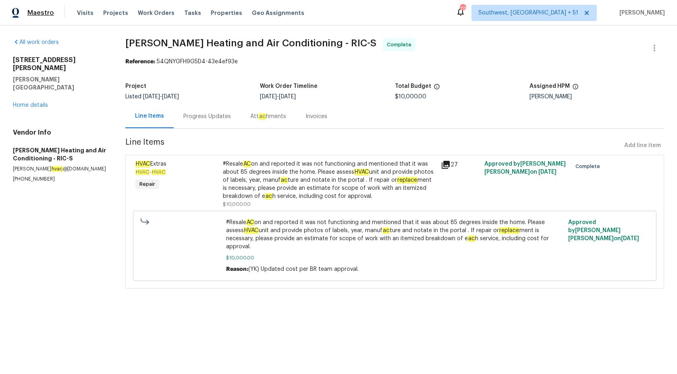
click at [34, 16] on span "Maestro" at bounding box center [40, 13] width 27 height 8
